Goal: Find specific page/section: Find specific page/section

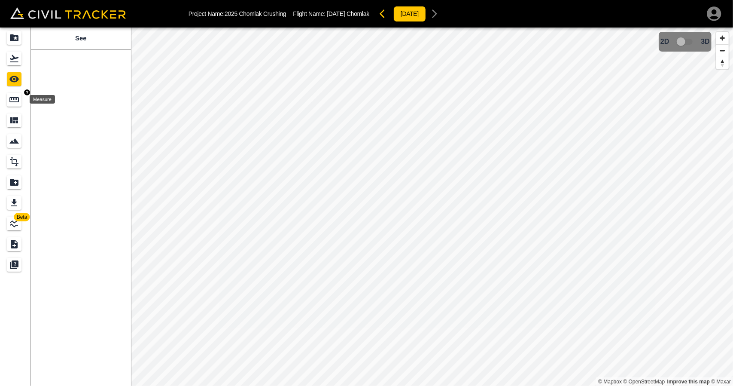
click at [14, 104] on icon "Measure" at bounding box center [14, 99] width 10 height 10
click at [14, 79] on icon "See" at bounding box center [13, 79] width 9 height 6
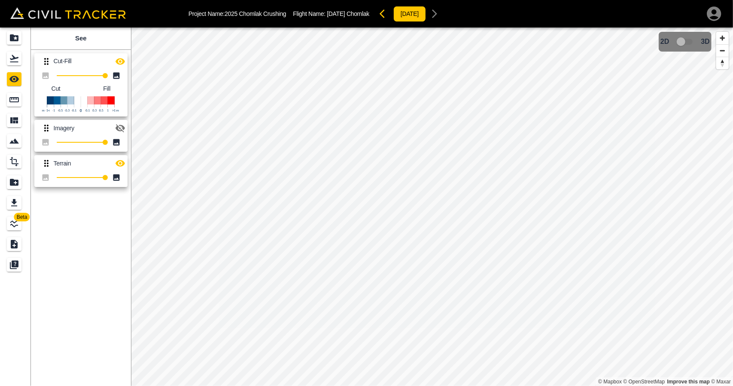
click at [120, 61] on icon "button" at bounding box center [120, 61] width 9 height 6
click at [120, 61] on icon "button" at bounding box center [120, 61] width 10 height 10
click at [119, 165] on icon "button" at bounding box center [120, 163] width 9 height 6
drag, startPoint x: 23, startPoint y: 66, endPoint x: 15, endPoint y: 27, distance: 39.4
click at [24, 66] on link at bounding box center [15, 58] width 31 height 21
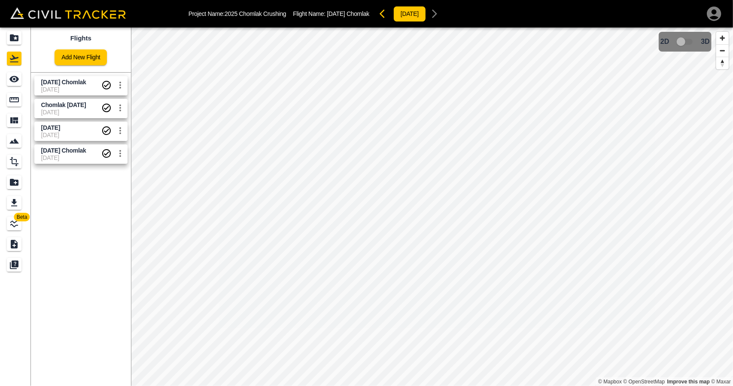
click at [14, 26] on div "Project Name: 2025 Chomlak Crushing Flight Name: [DATE] [GEOGRAPHIC_DATA] [DATE]" at bounding box center [366, 13] width 733 height 27
click at [13, 43] on div "Projects" at bounding box center [14, 38] width 15 height 14
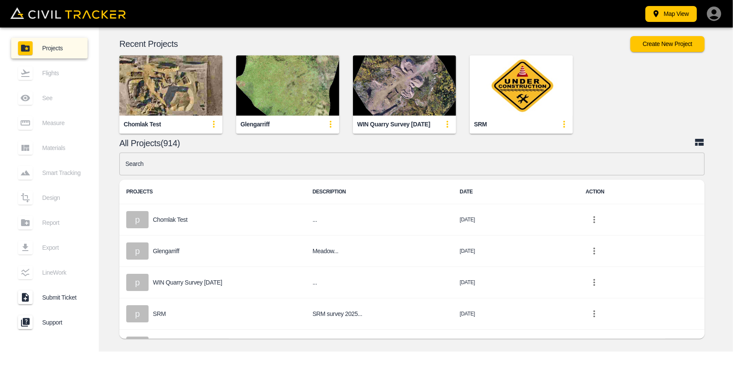
click at [308, 164] on input "text" at bounding box center [411, 163] width 585 height 23
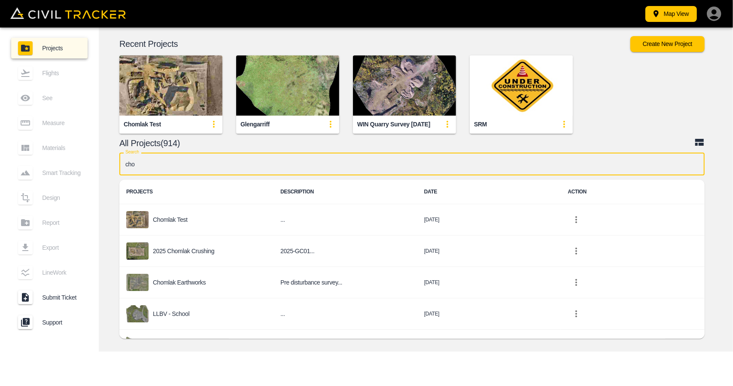
type input "cho"
click at [179, 108] on img "button" at bounding box center [170, 85] width 103 height 60
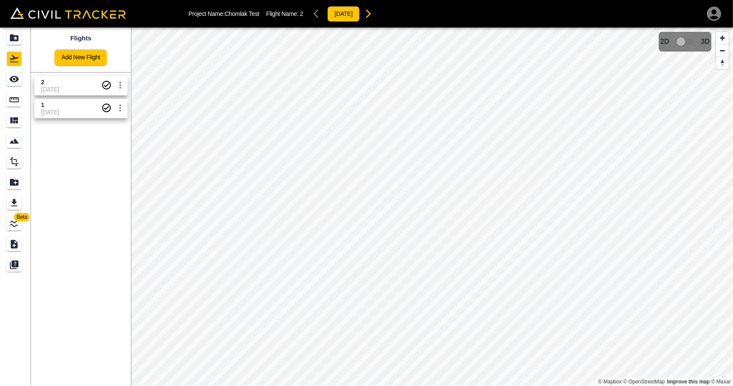
click at [63, 102] on span "1" at bounding box center [71, 105] width 60 height 8
click at [20, 207] on div "Export" at bounding box center [14, 203] width 15 height 14
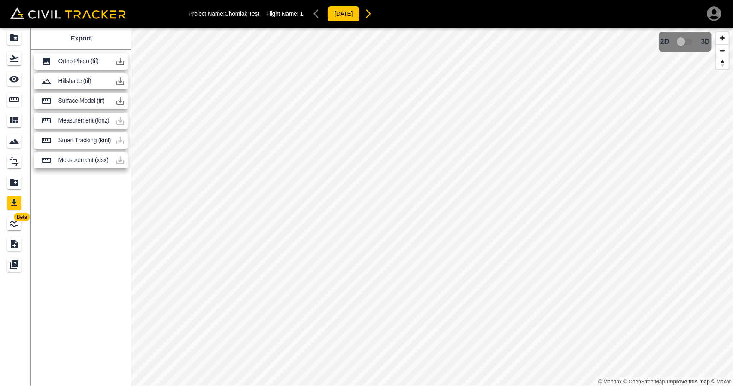
click at [119, 100] on icon "button" at bounding box center [120, 101] width 10 height 10
click at [125, 96] on icon "button" at bounding box center [120, 101] width 10 height 10
click at [14, 57] on icon "Flights" at bounding box center [14, 58] width 9 height 7
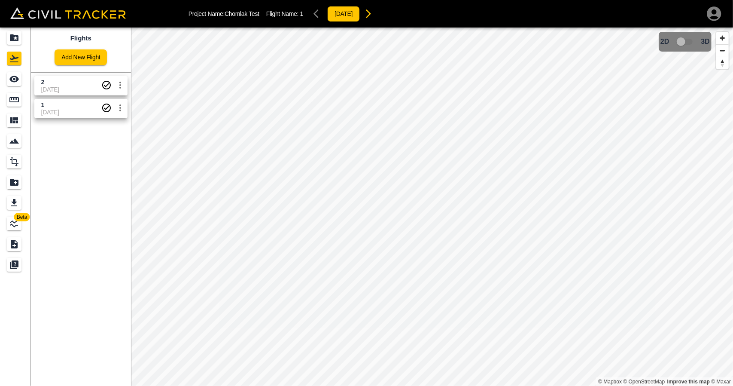
click at [83, 85] on span "2" at bounding box center [71, 82] width 60 height 8
drag, startPoint x: 16, startPoint y: 202, endPoint x: 50, endPoint y: 180, distance: 40.0
click at [16, 201] on icon "Export" at bounding box center [14, 202] width 6 height 7
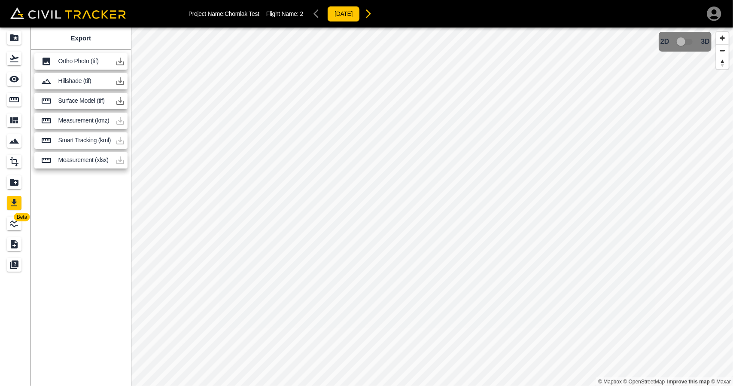
click at [120, 102] on icon "button" at bounding box center [120, 101] width 8 height 8
click at [116, 103] on icon "button" at bounding box center [120, 101] width 10 height 10
